Goal: Check status: Check status

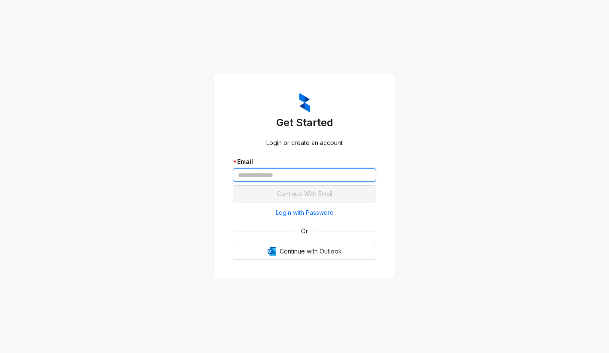
click at [274, 173] on input "text" at bounding box center [304, 175] width 143 height 14
click at [0, 353] on com-1password-button at bounding box center [0, 353] width 0 height 0
type input "**********"
click at [286, 212] on span "Login with Password" at bounding box center [305, 212] width 58 height 9
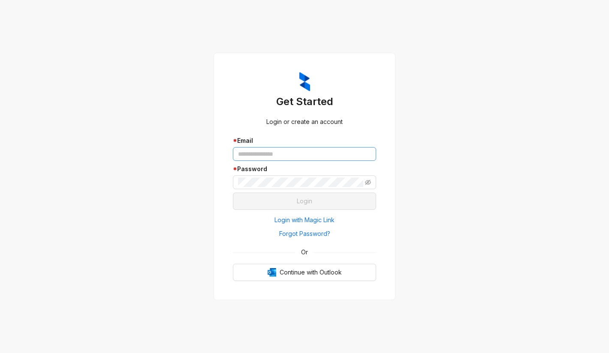
click at [290, 152] on input "text" at bounding box center [304, 154] width 143 height 14
type input "**********"
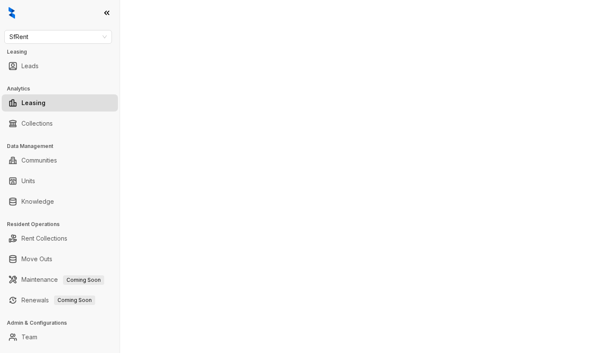
select select "******"
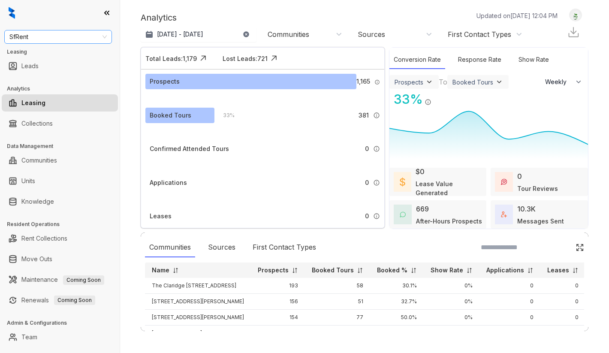
click at [103, 39] on span "SfRent" at bounding box center [57, 36] width 97 height 13
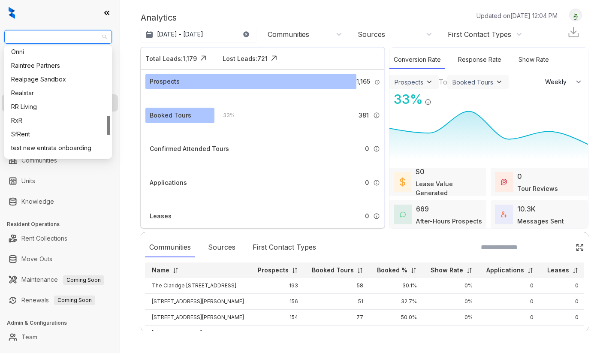
scroll to position [386, 0]
click at [64, 108] on div "RR Living" at bounding box center [58, 107] width 94 height 9
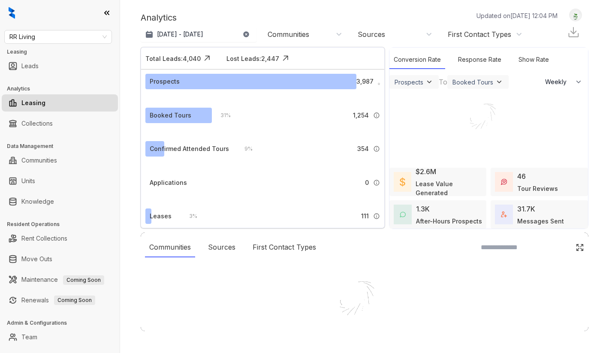
select select "******"
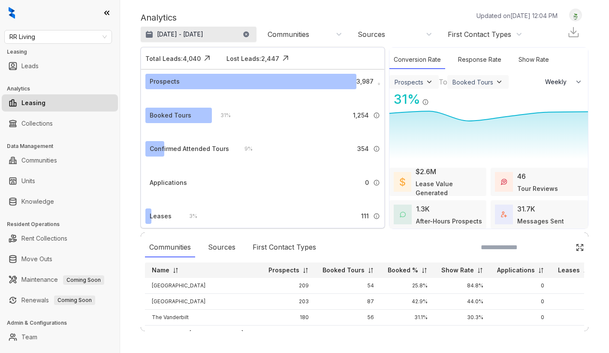
click at [166, 39] on button "[DATE] - [DATE]" at bounding box center [199, 34] width 116 height 15
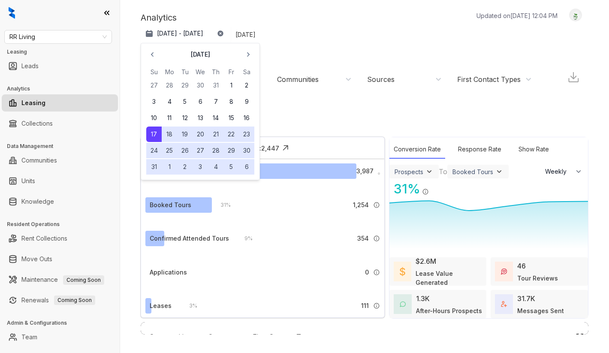
click at [153, 53] on icon "button" at bounding box center [152, 54] width 9 height 9
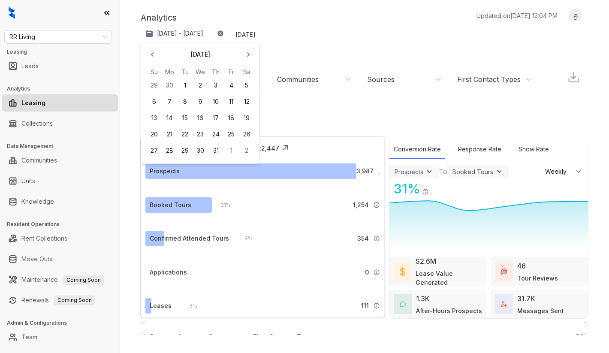
click at [153, 53] on icon "button" at bounding box center [152, 54] width 9 height 9
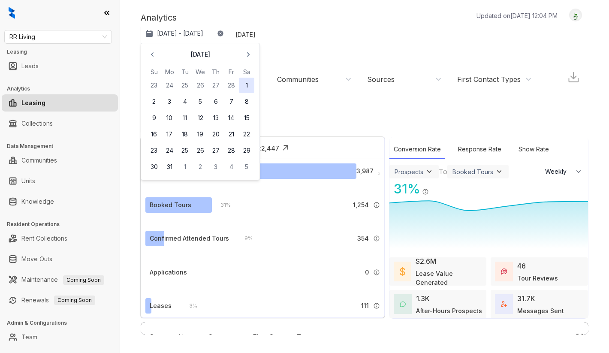
click at [242, 85] on button "1" at bounding box center [246, 85] width 15 height 15
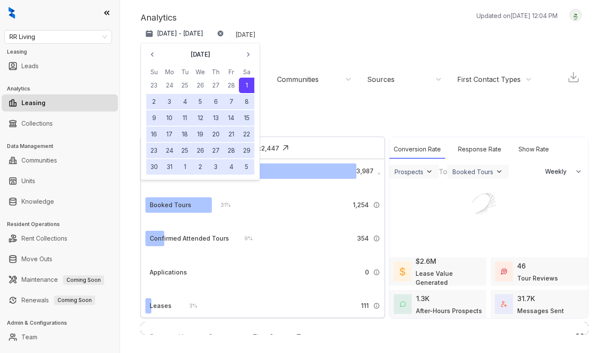
click at [217, 35] on div at bounding box center [304, 176] width 609 height 353
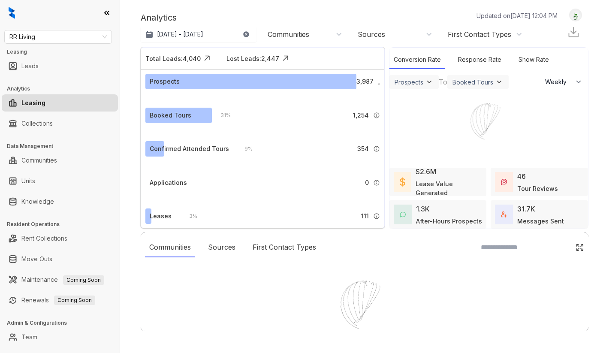
click at [212, 35] on div at bounding box center [304, 176] width 609 height 353
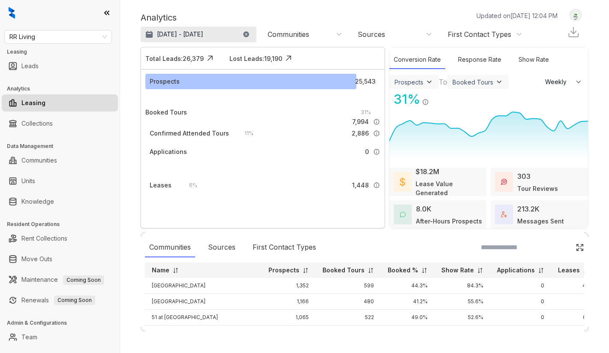
click at [203, 34] on p "Mar 1, 2025 - Sep 16, 2025" at bounding box center [180, 34] width 46 height 9
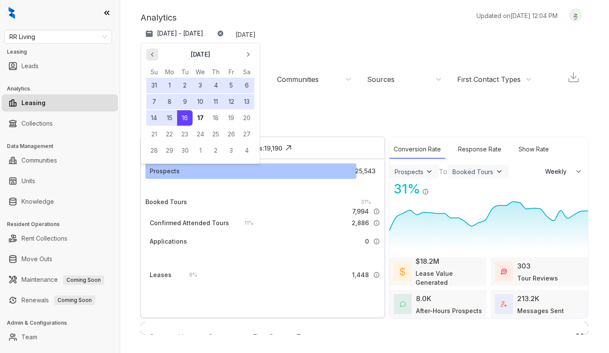
click at [153, 55] on icon "button" at bounding box center [152, 54] width 9 height 9
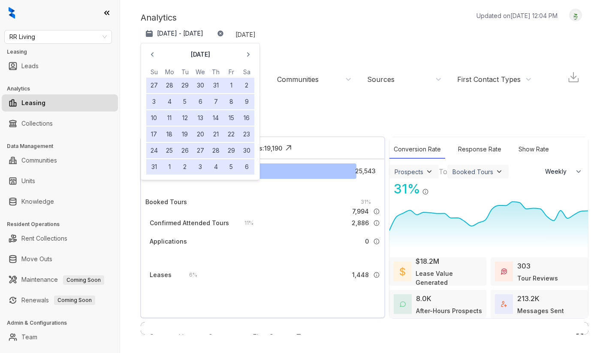
click at [157, 168] on button "31" at bounding box center [153, 166] width 15 height 15
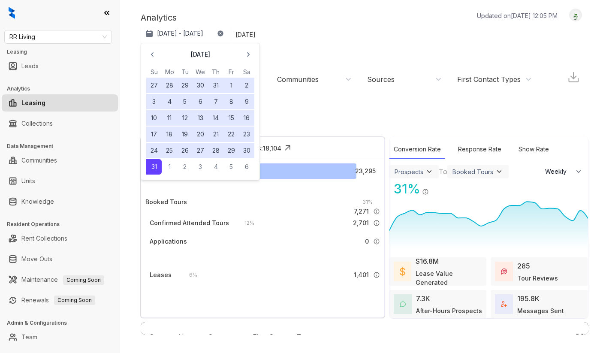
click at [272, 13] on div "Analytics Updated on Sep 17, 2025, 12:05 PM" at bounding box center [353, 17] width 425 height 13
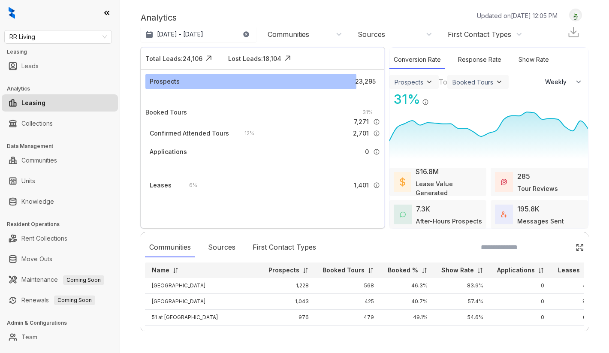
click at [572, 33] on img at bounding box center [573, 32] width 13 height 13
